Goal: Task Accomplishment & Management: Manage account settings

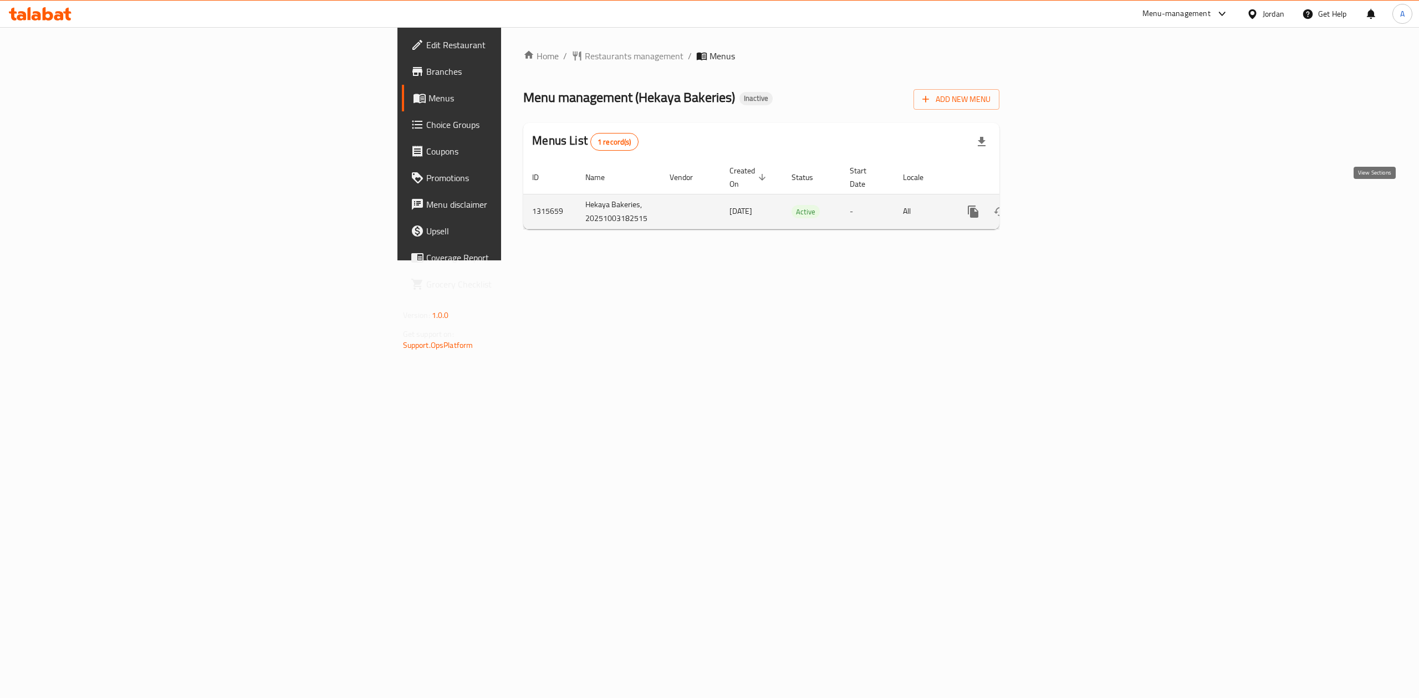
click at [1066, 198] on link "enhanced table" at bounding box center [1053, 211] width 27 height 27
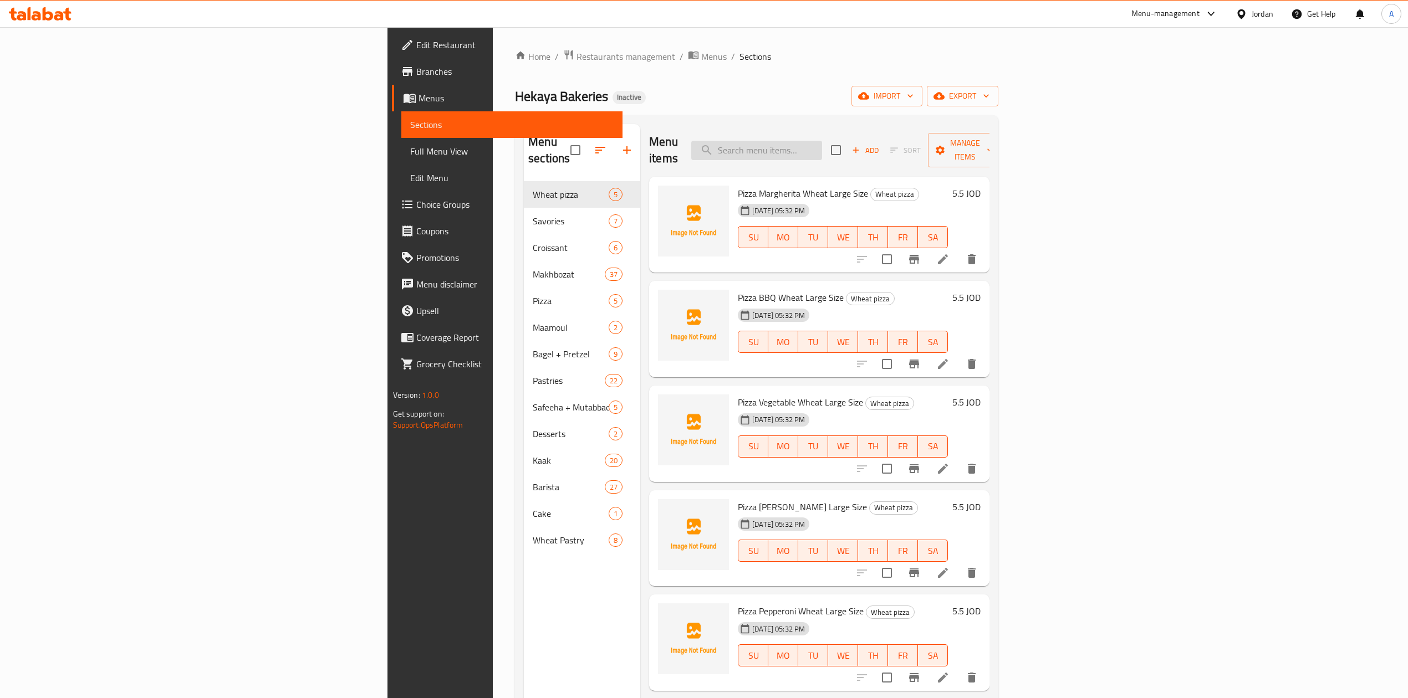
click at [822, 145] on input "search" at bounding box center [756, 150] width 131 height 19
paste input "Whole Grain Wheat Baladi 550 Gm"
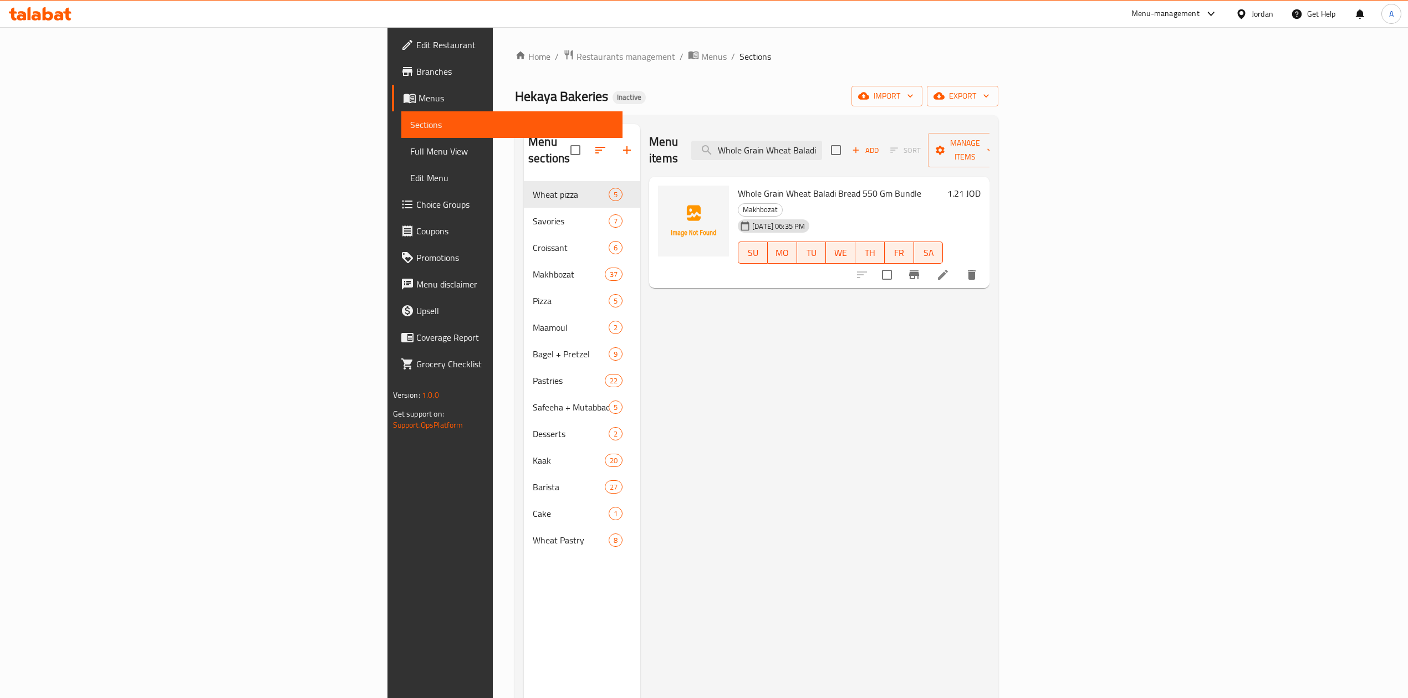
type input "Whole Grain Wheat Baladi"
click at [958, 265] on li at bounding box center [942, 275] width 31 height 20
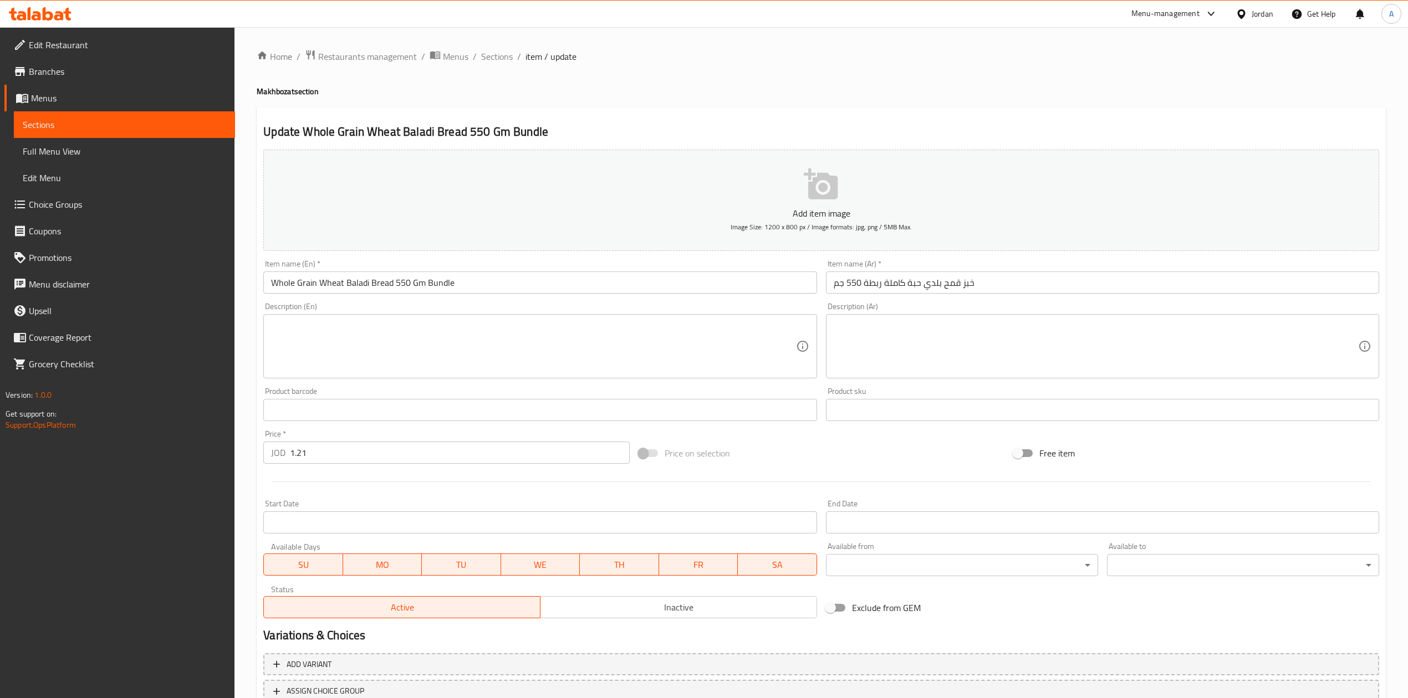
click at [279, 280] on input "Whole Grain Wheat Baladi Bread 550 Gm Bundle" at bounding box center [539, 283] width 553 height 22
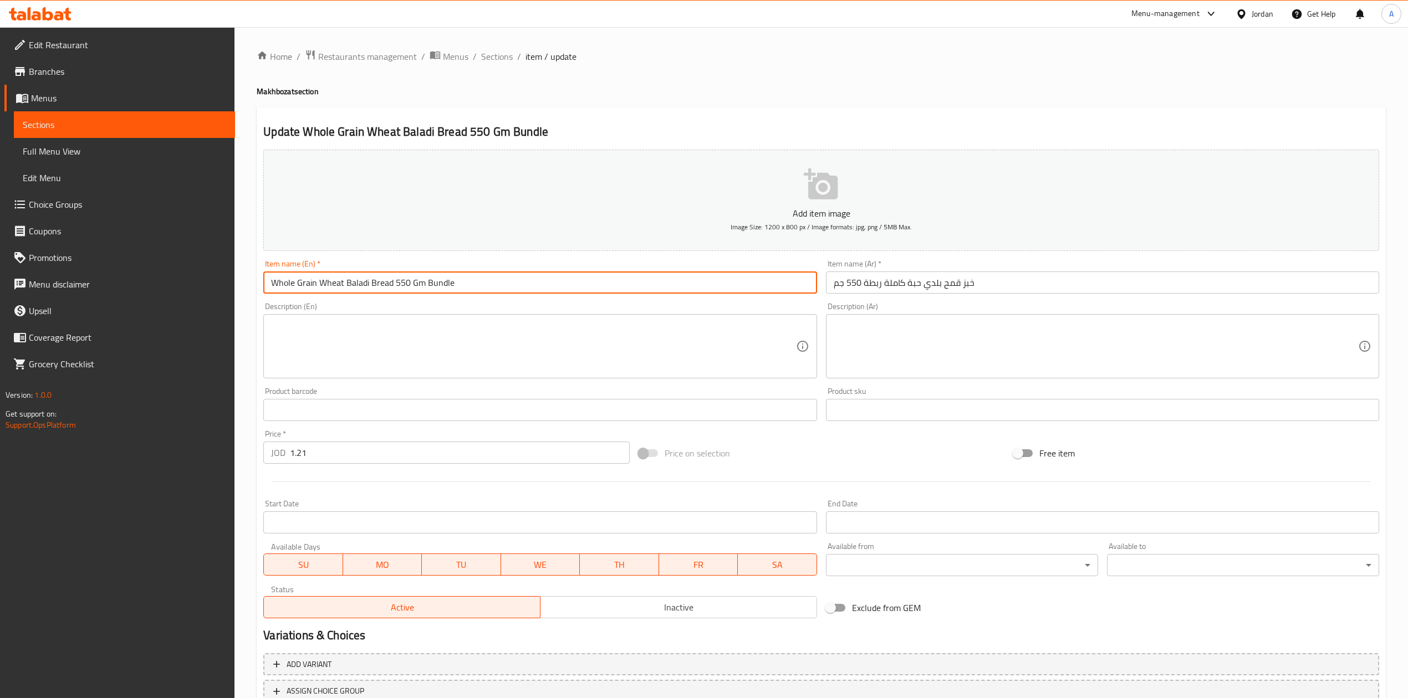
drag, startPoint x: 280, startPoint y: 279, endPoint x: 379, endPoint y: 289, distance: 99.1
click at [379, 289] on input "Whole Grain Wheat Baladi Bread 550 Gm Bundle" at bounding box center [539, 283] width 553 height 22
click at [579, 288] on input "Whole Grain Wheat Baladi Bread 550 Gm Bundle" at bounding box center [539, 283] width 553 height 22
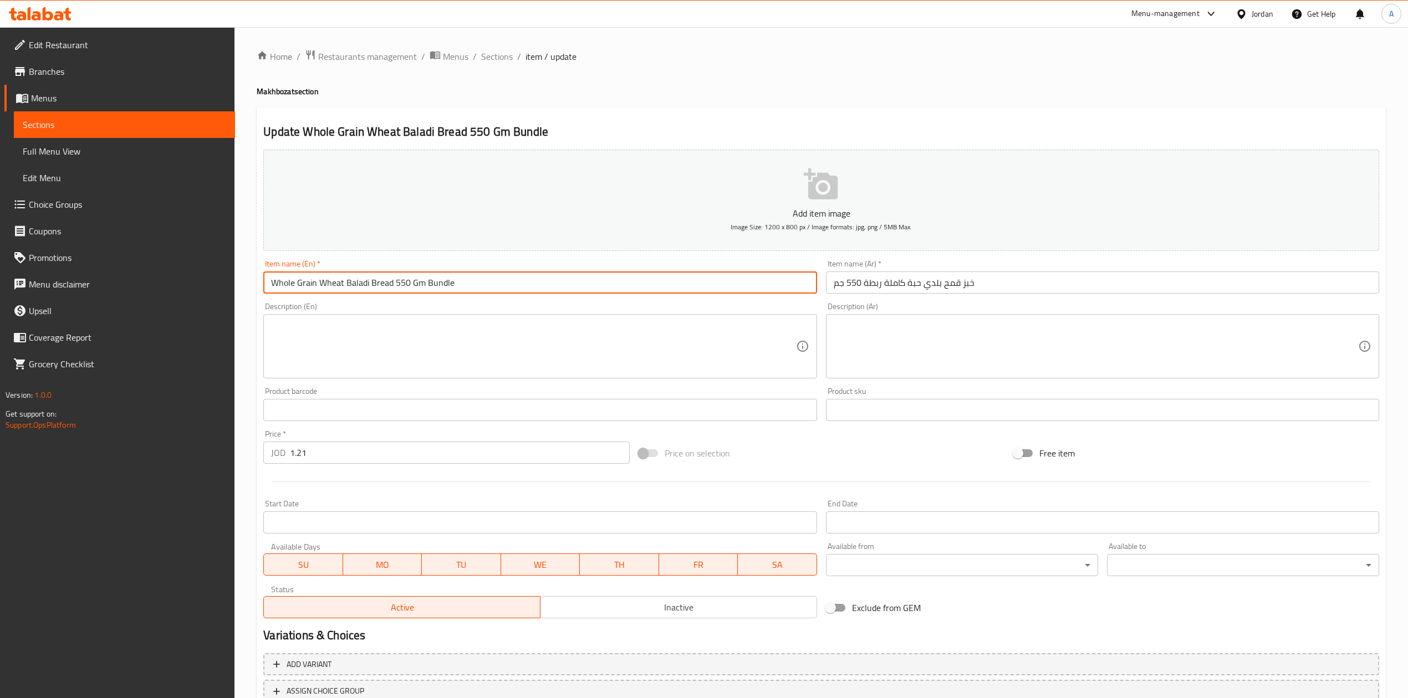
click at [973, 280] on input "خبز قمح بلدي حبة كاملة ربطة 550 جم" at bounding box center [1102, 283] width 553 height 22
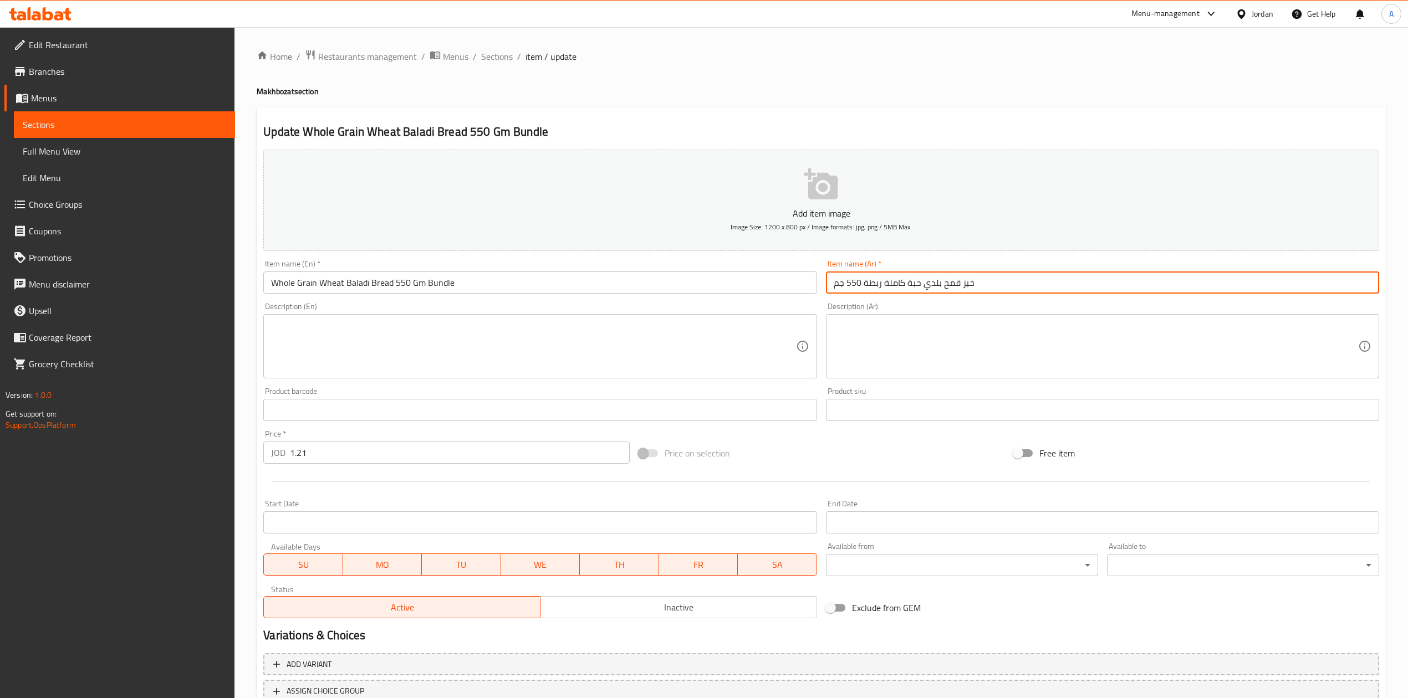
click at [973, 280] on input "خبز قمح بلدي حبة كاملة ربطة 550 جم" at bounding box center [1102, 283] width 553 height 22
click at [973, 284] on input "خبز قمح بلدي حبة كاملة ربطة 550 جم" at bounding box center [1102, 283] width 553 height 22
click at [937, 285] on input "خبز قمح بلدي حبة كاملة ربطة 550 جم" at bounding box center [1102, 283] width 553 height 22
click at [930, 285] on input "خبز قمح بلدي حبة كاملة ربطة 550 جم" at bounding box center [1102, 283] width 553 height 22
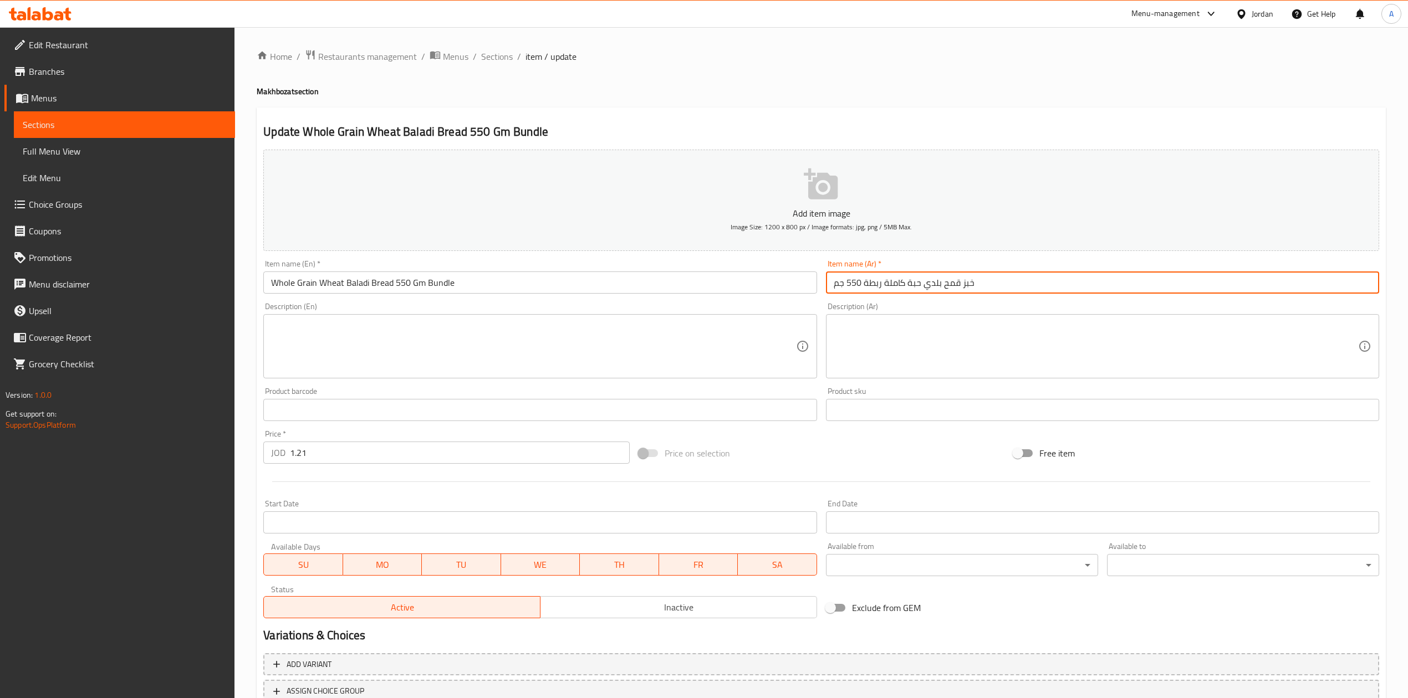
click at [930, 285] on input "خبز قمح بلدي حبة كاملة ربطة 550 جم" at bounding box center [1102, 283] width 553 height 22
click at [938, 284] on input "خبز قمح حبة كاملة ربطة 550 جم" at bounding box center [1102, 283] width 553 height 22
paste input "بلدي"
click at [912, 287] on input "خبز بلدي قمح حبة كاملة ربطة 550 جم" at bounding box center [1102, 283] width 553 height 22
drag, startPoint x: 912, startPoint y: 287, endPoint x: 893, endPoint y: 287, distance: 18.3
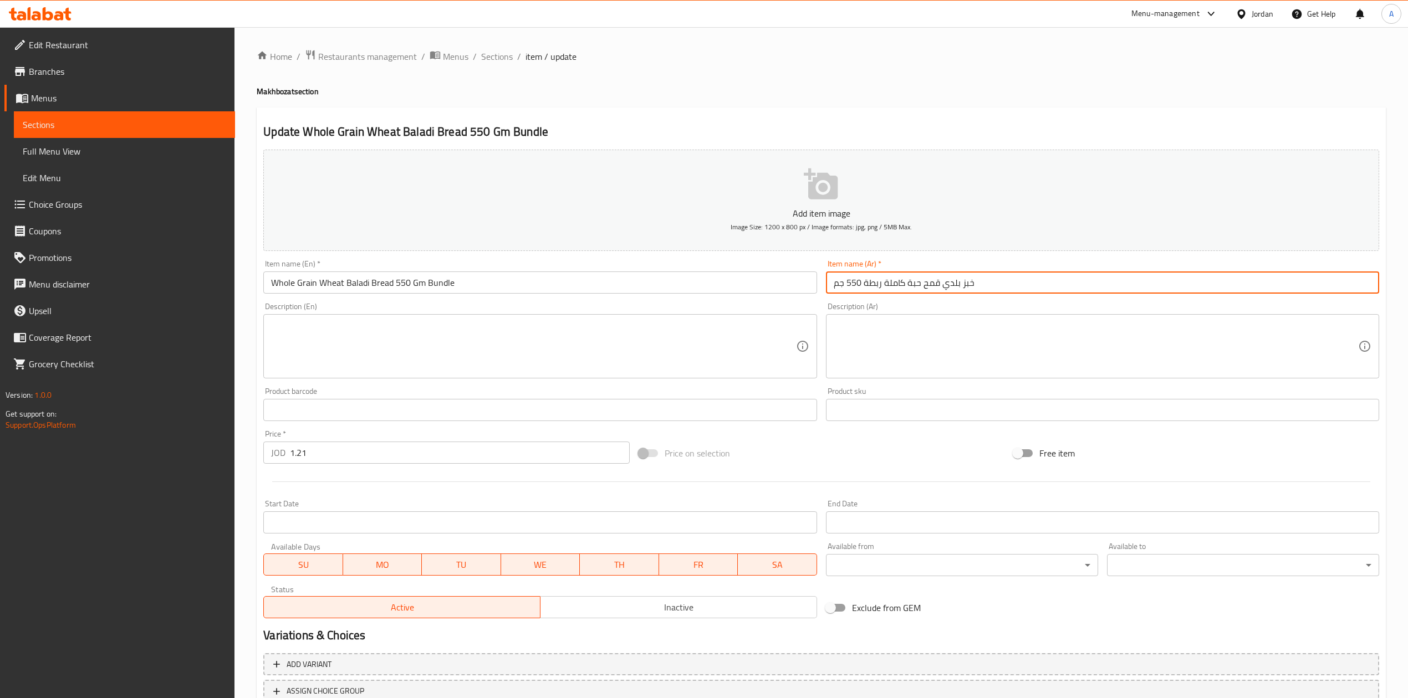
click at [893, 287] on input "خبز بلدي قمح حبة كاملة ربطة 550 جم" at bounding box center [1102, 283] width 553 height 22
click at [926, 284] on input "خبز بلدي قمح حبة كاملة ربطة 550 جم" at bounding box center [1102, 283] width 553 height 22
drag, startPoint x: 926, startPoint y: 284, endPoint x: 898, endPoint y: 287, distance: 27.2
click at [898, 287] on input "خبز بلدي قمح حبة كاملة ربطة 550 جم" at bounding box center [1102, 283] width 553 height 22
paste input "كامل الحب"
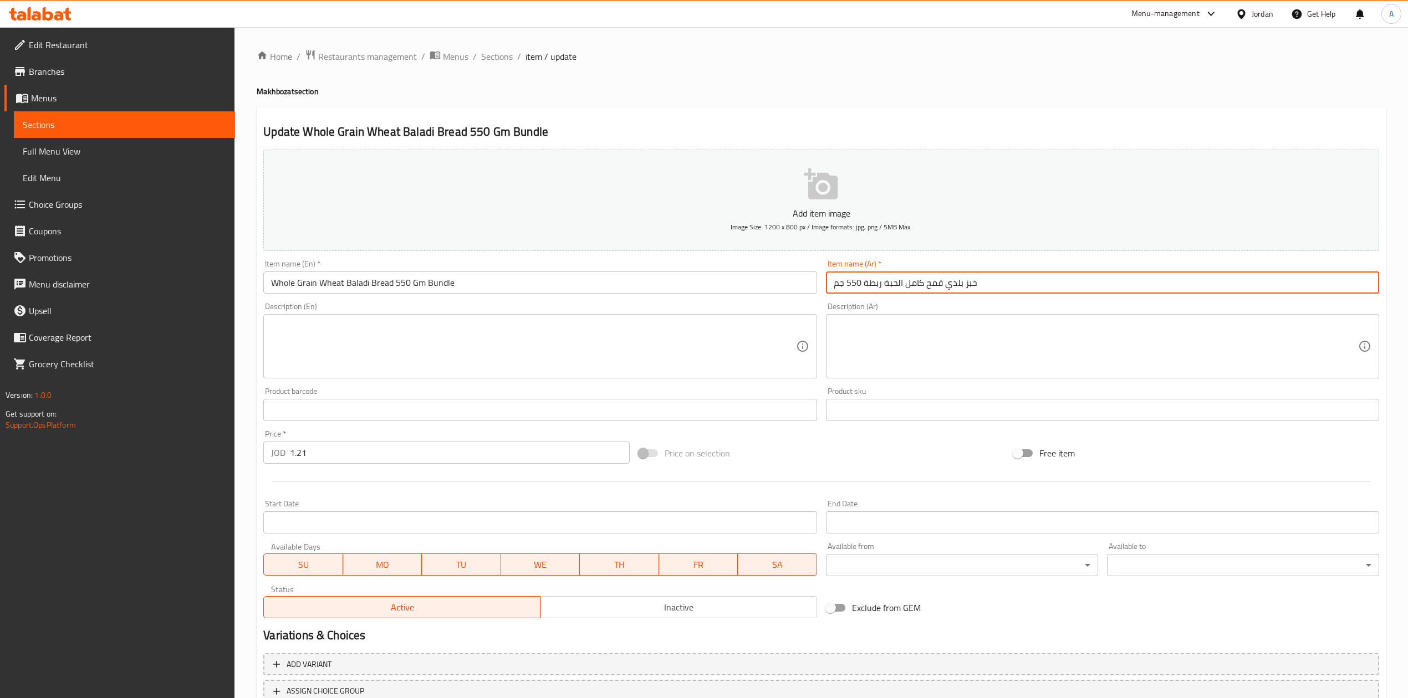
click at [985, 285] on input "خبز بلدي قمح كامل الحبة ربطة 550 جم" at bounding box center [1102, 283] width 553 height 22
click at [954, 285] on input "خبز قمح بلدي حبة كاملة ربطة 550 جم" at bounding box center [1102, 283] width 553 height 22
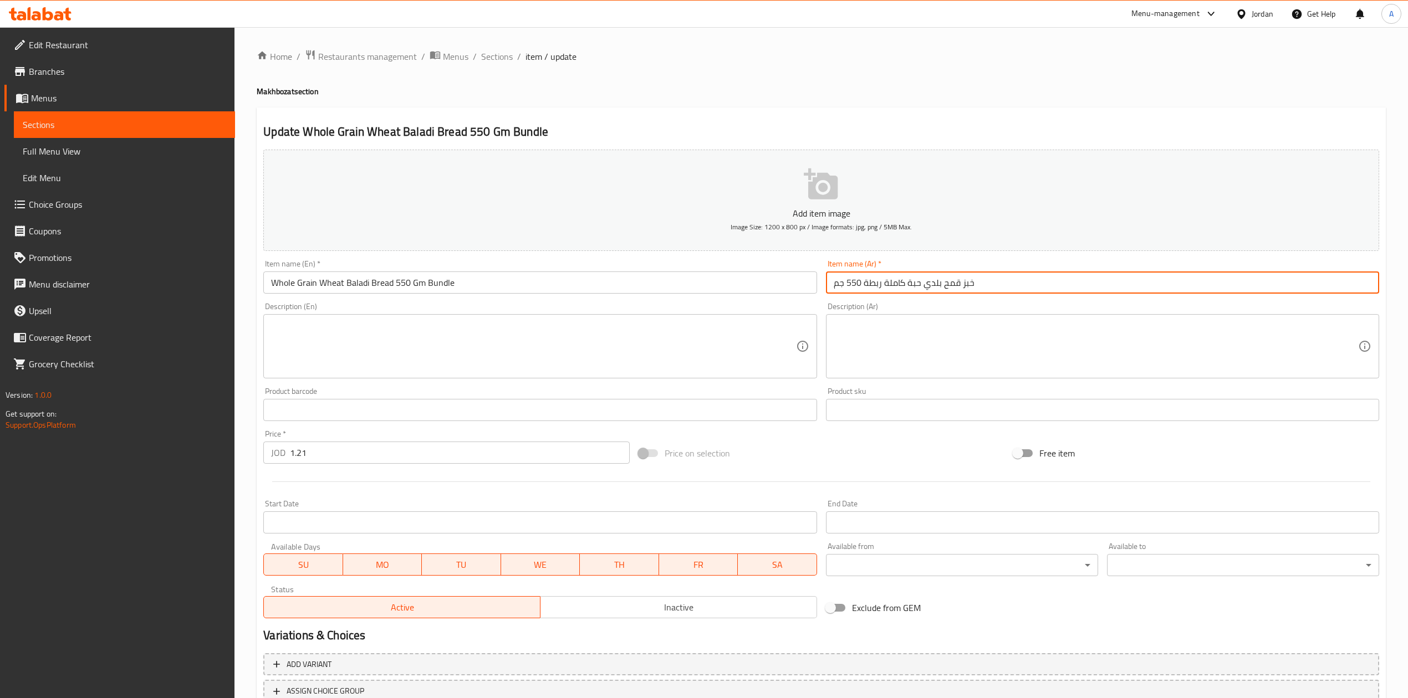
click at [954, 285] on input "خبز قمح بلدي حبة كاملة ربطة 550 جم" at bounding box center [1102, 283] width 553 height 22
type input "خبز قمح بلدي حبة كاملة ربطة 550 جم"
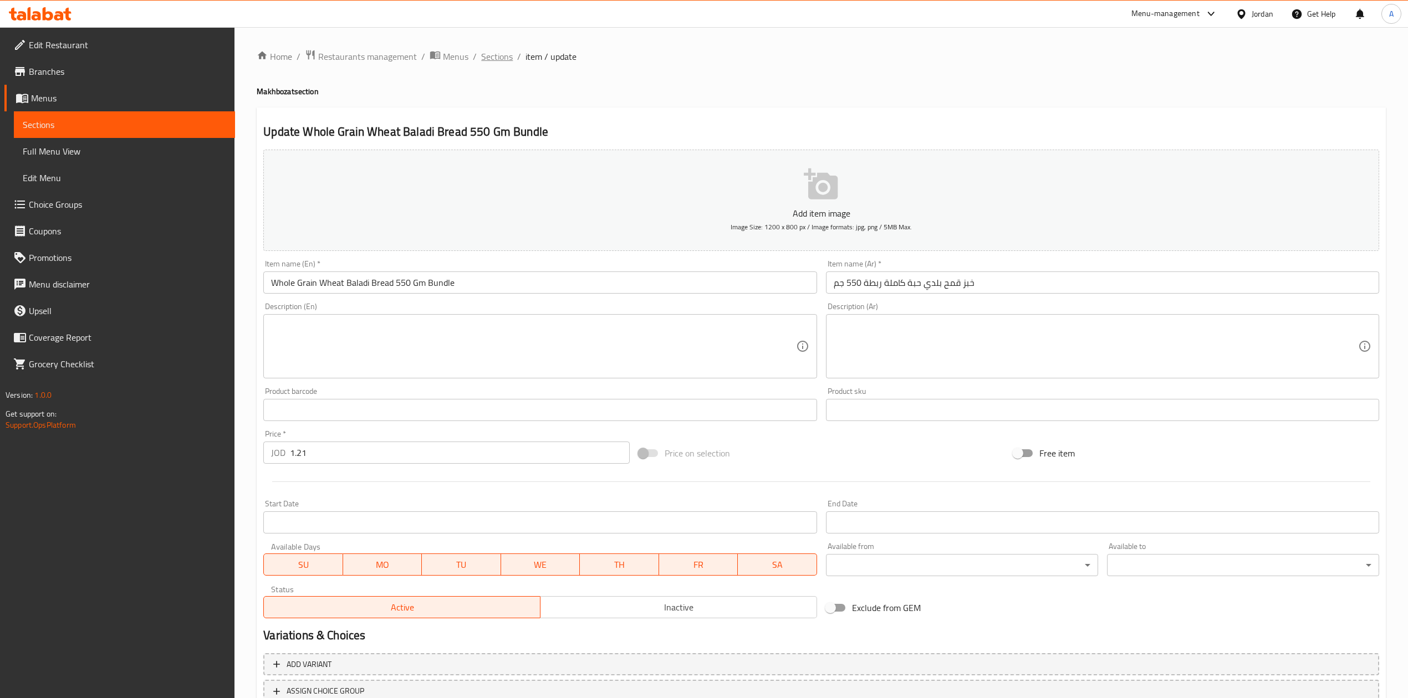
click at [512, 60] on ol "Home / Restaurants management / Menus / Sections / item / update" at bounding box center [821, 56] width 1129 height 14
click at [482, 39] on div "Home / Restaurants management / Menus / Sections / item / update Makhbozat sect…" at bounding box center [820, 405] width 1173 height 756
click at [490, 51] on span "Sections" at bounding box center [497, 56] width 32 height 13
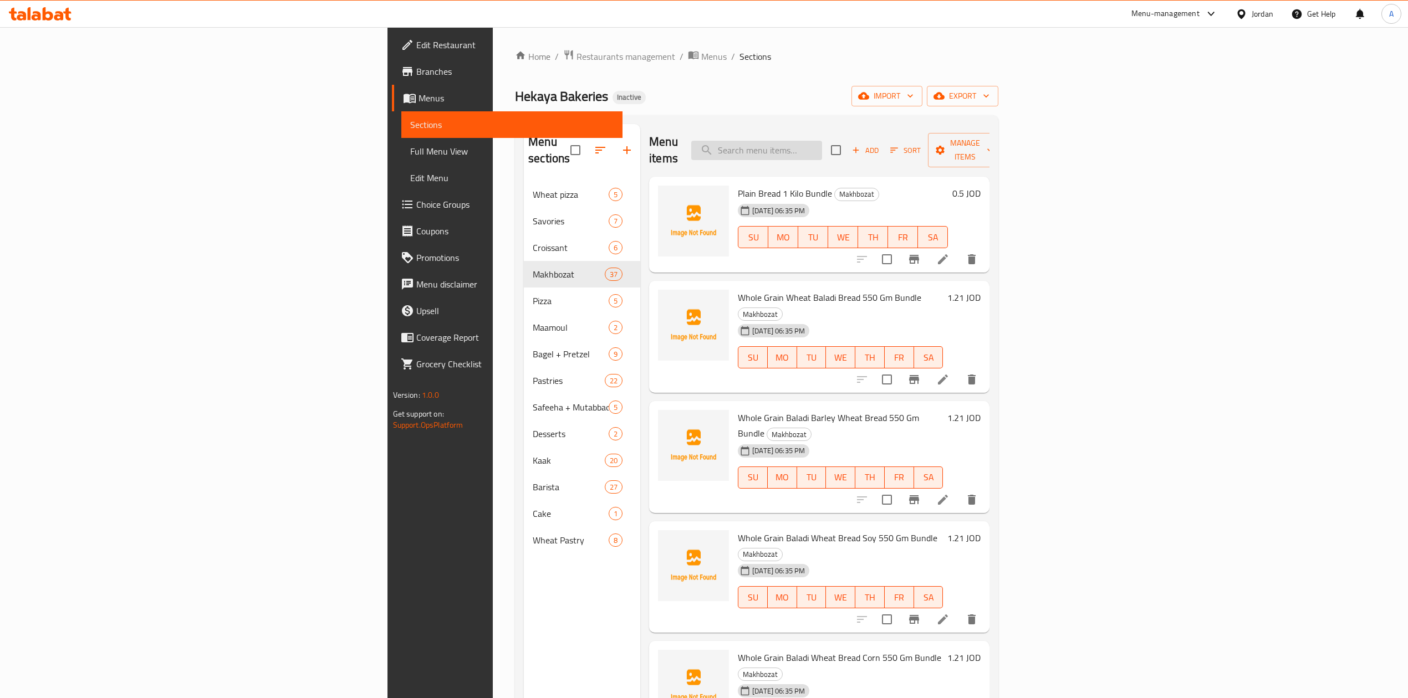
click at [822, 146] on input "search" at bounding box center [756, 150] width 131 height 19
paste input "Sourdough Bread Baguette With Seeds"
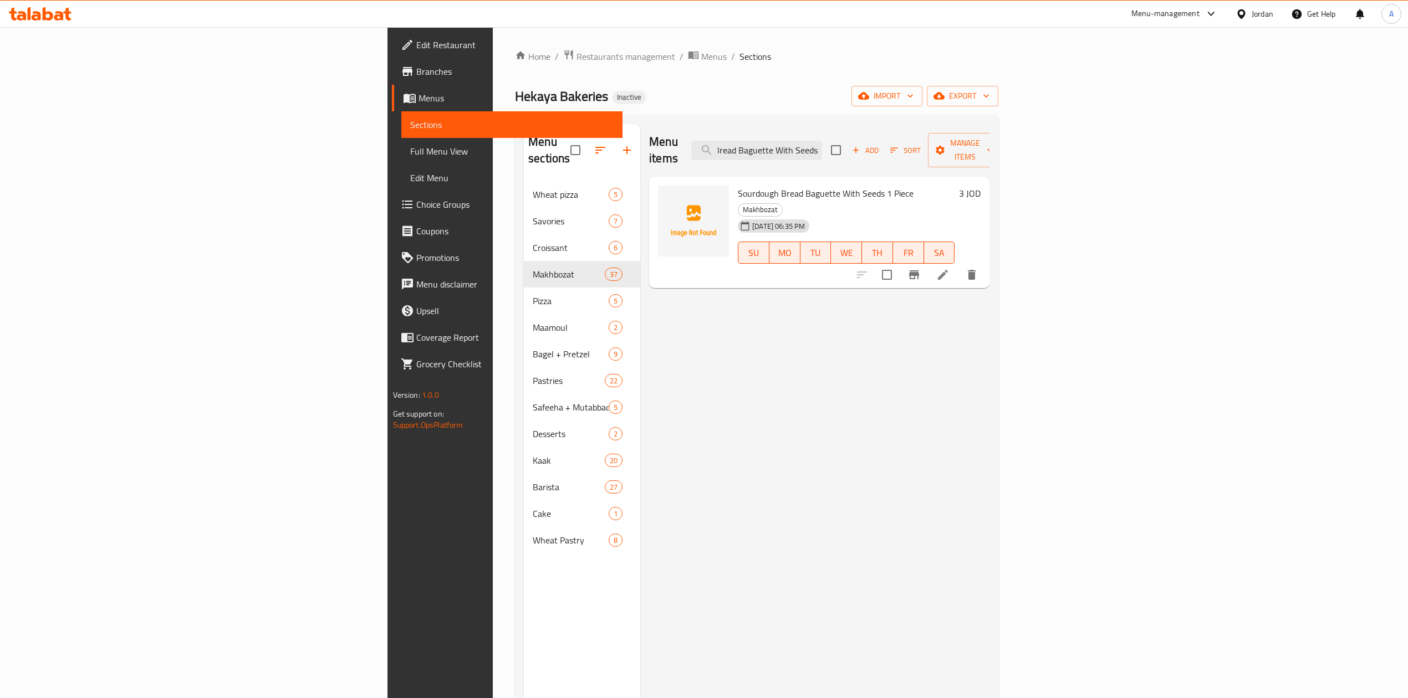
type input "Sourdough Bread Baguette With Seeds"
click at [958, 265] on li at bounding box center [942, 275] width 31 height 20
